Goal: Navigation & Orientation: Go to known website

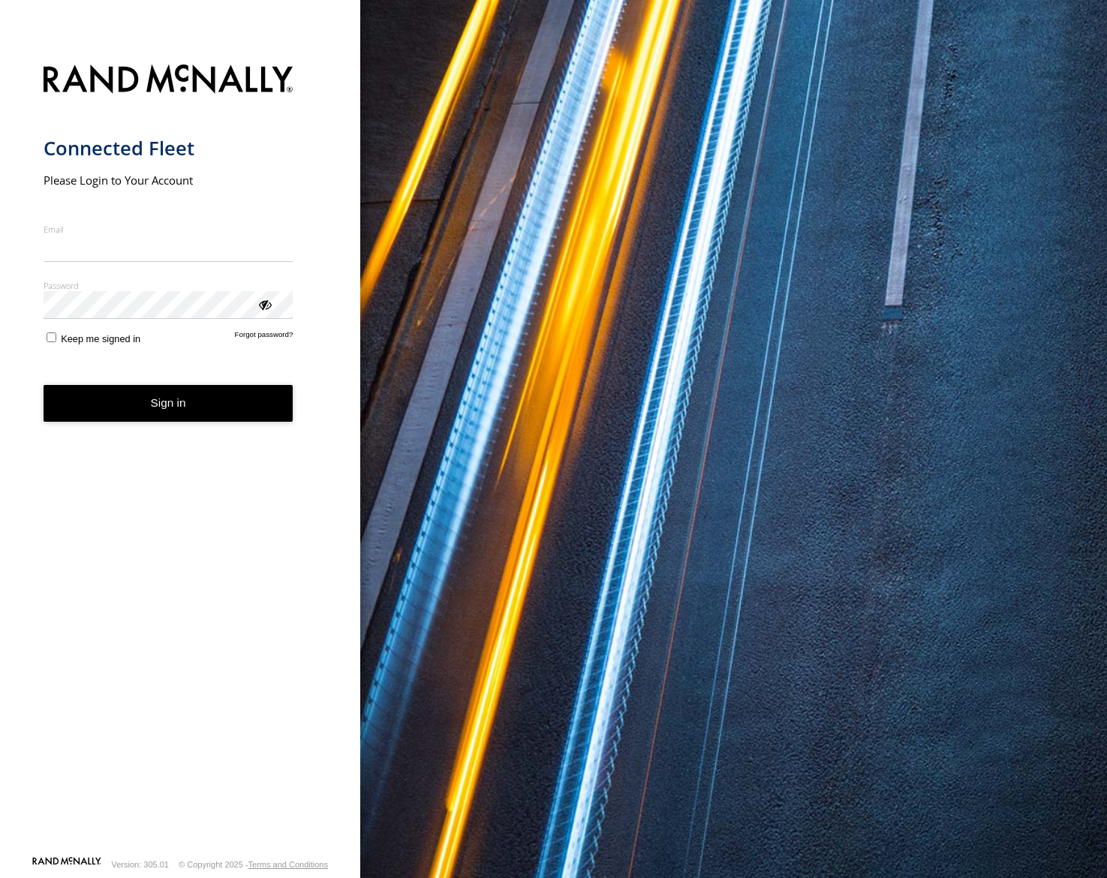
click at [83, 246] on input "Email" at bounding box center [169, 248] width 250 height 27
type input "**********"
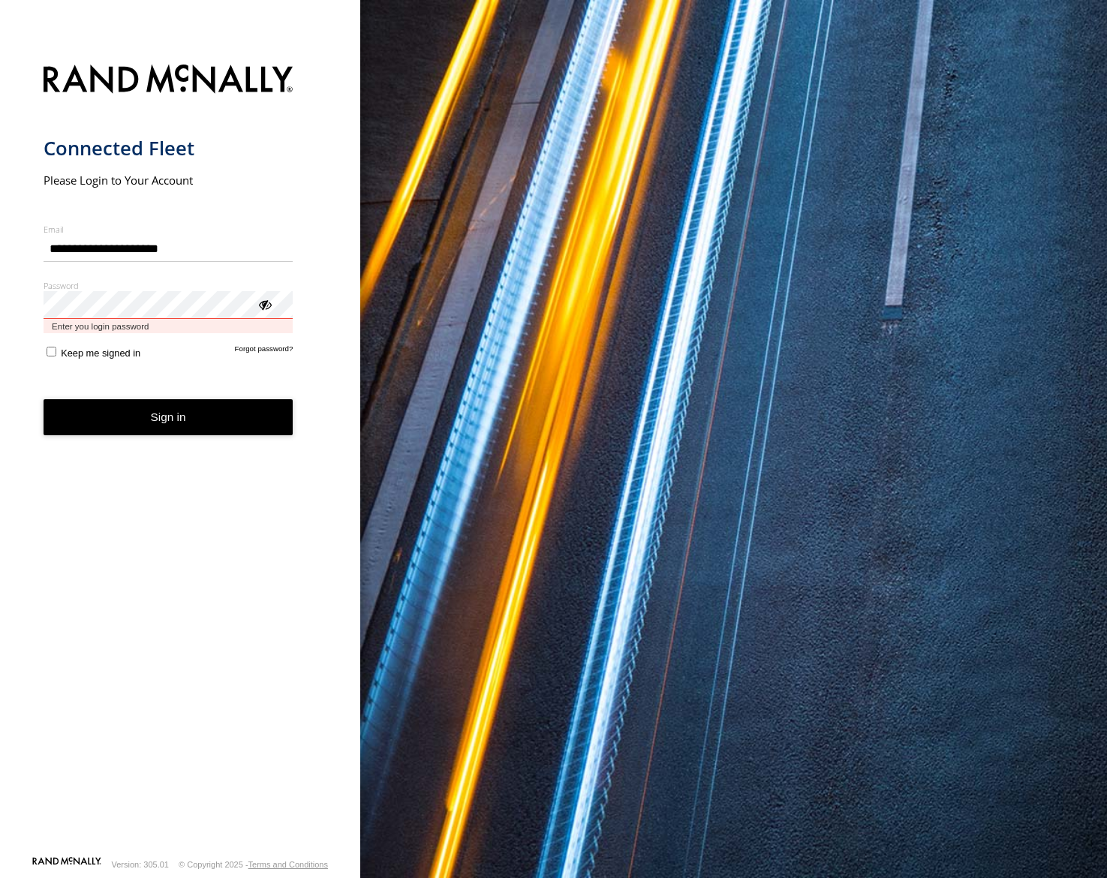
click at [44, 399] on button "Sign in" at bounding box center [169, 417] width 250 height 37
